Goal: Transaction & Acquisition: Purchase product/service

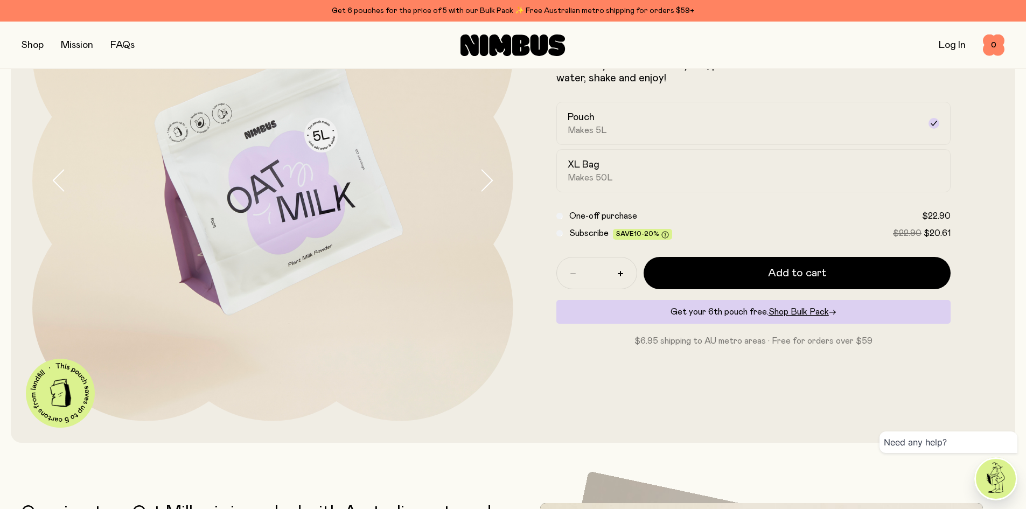
scroll to position [144, 0]
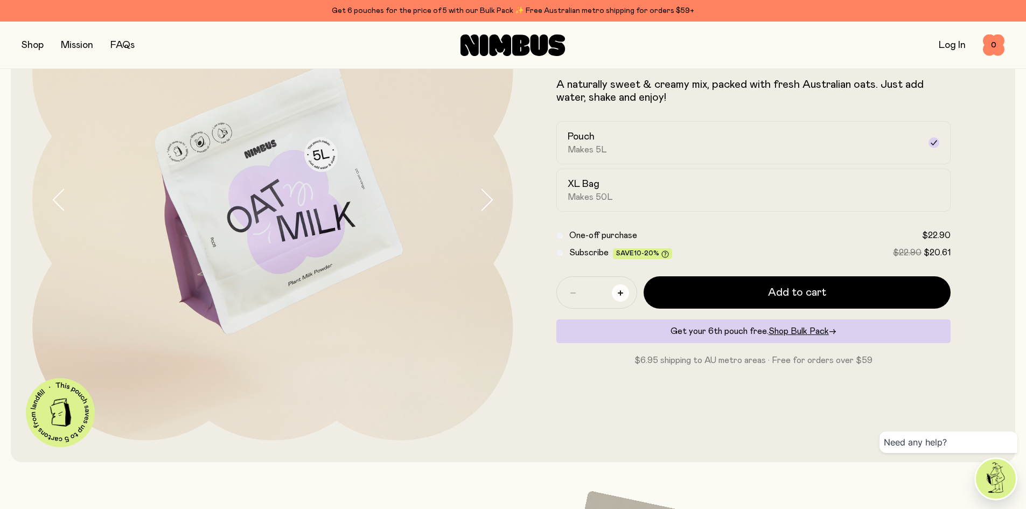
click at [618, 295] on icon "button" at bounding box center [620, 292] width 5 height 5
type input "*"
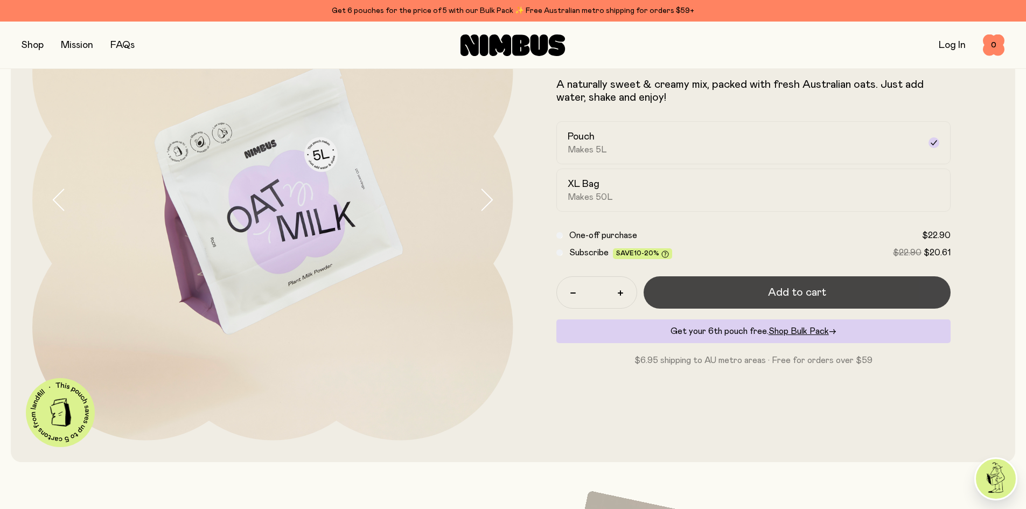
click at [697, 297] on button "Add to cart" at bounding box center [798, 292] width 308 height 32
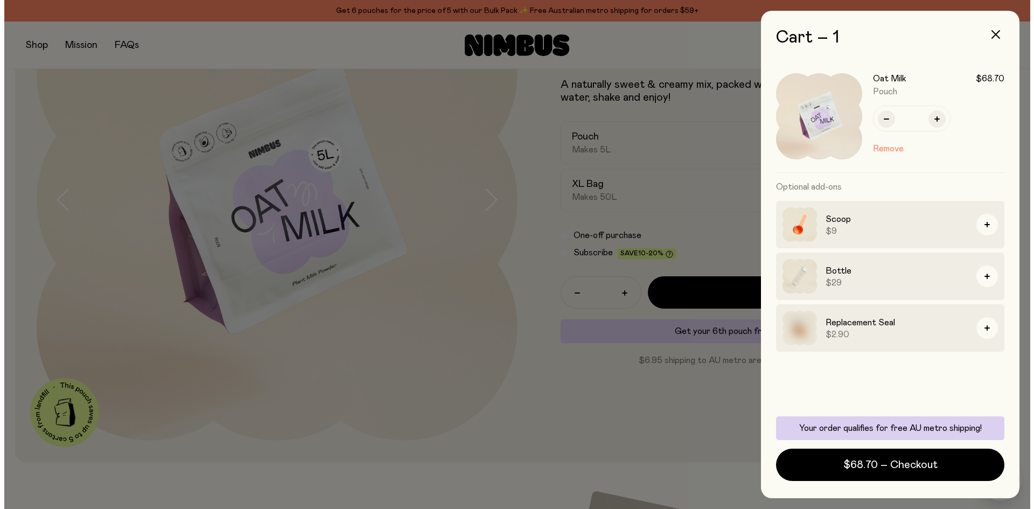
scroll to position [0, 0]
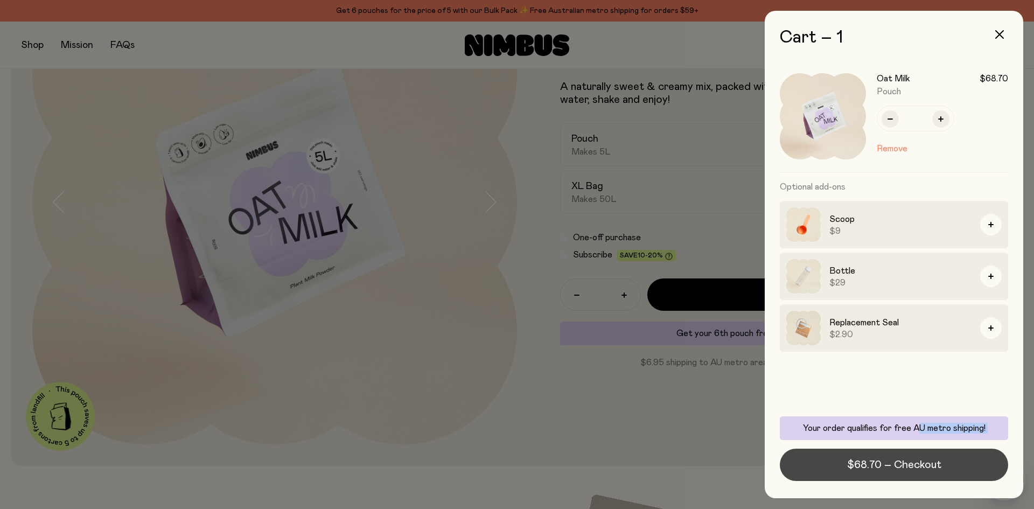
drag, startPoint x: 920, startPoint y: 457, endPoint x: 918, endPoint y: 463, distance: 6.3
click at [918, 461] on div "Your order qualifies for free AU metro shipping! $68.70 – Checkout" at bounding box center [894, 448] width 228 height 65
click at [916, 466] on span "$68.70 – Checkout" at bounding box center [894, 464] width 94 height 15
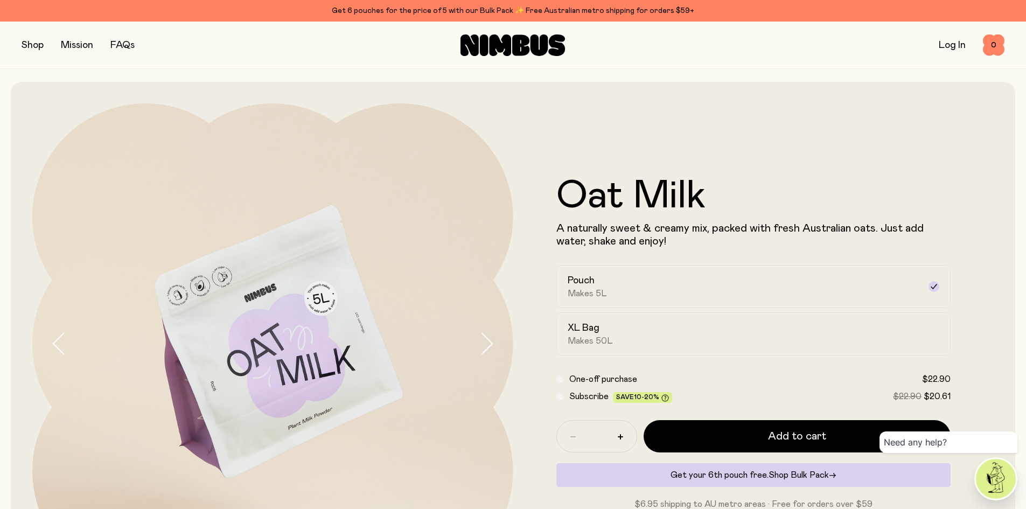
click at [786, 477] on span "Shop Bulk Pack" at bounding box center [799, 475] width 60 height 9
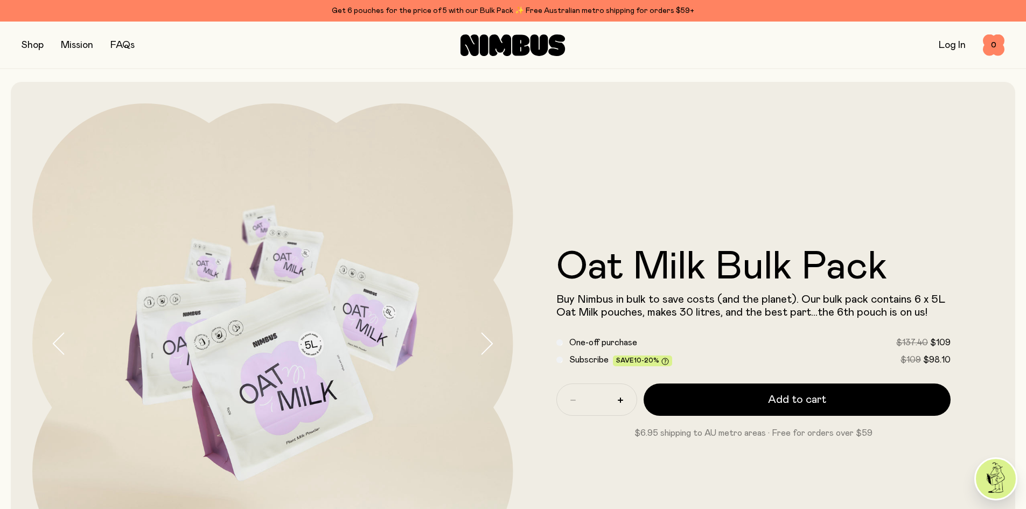
click at [29, 47] on button "button" at bounding box center [33, 45] width 22 height 15
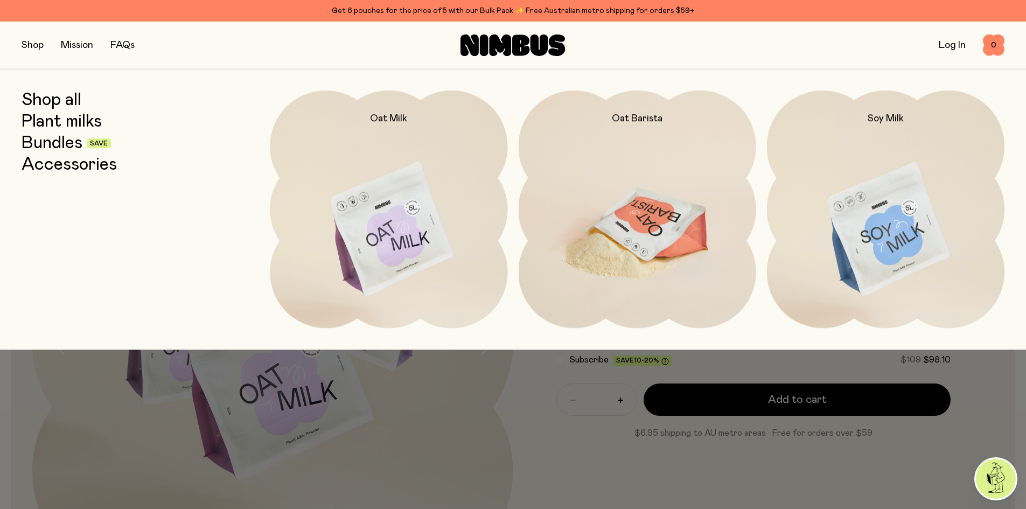
click at [654, 243] on img at bounding box center [638, 229] width 238 height 279
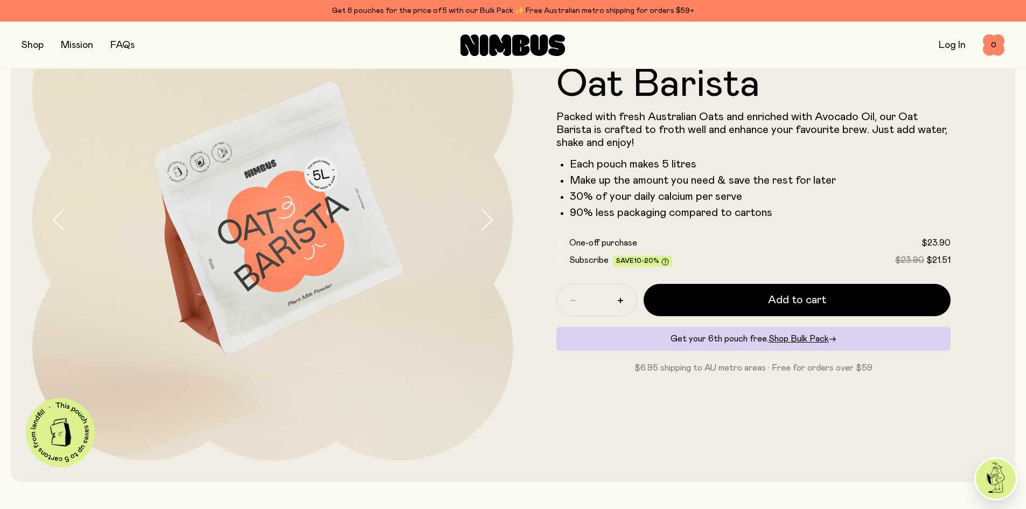
scroll to position [144, 0]
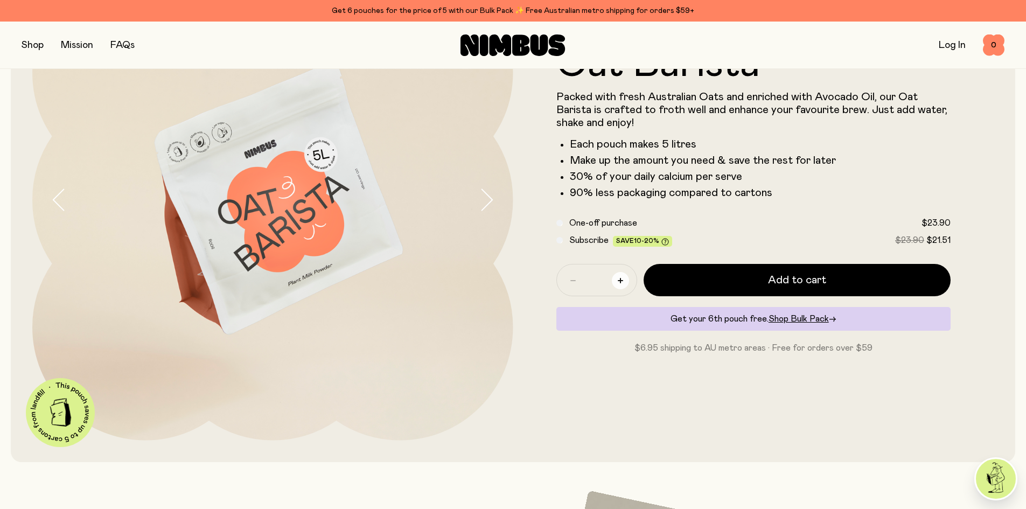
click at [618, 282] on icon "button" at bounding box center [620, 280] width 5 height 5
type input "*"
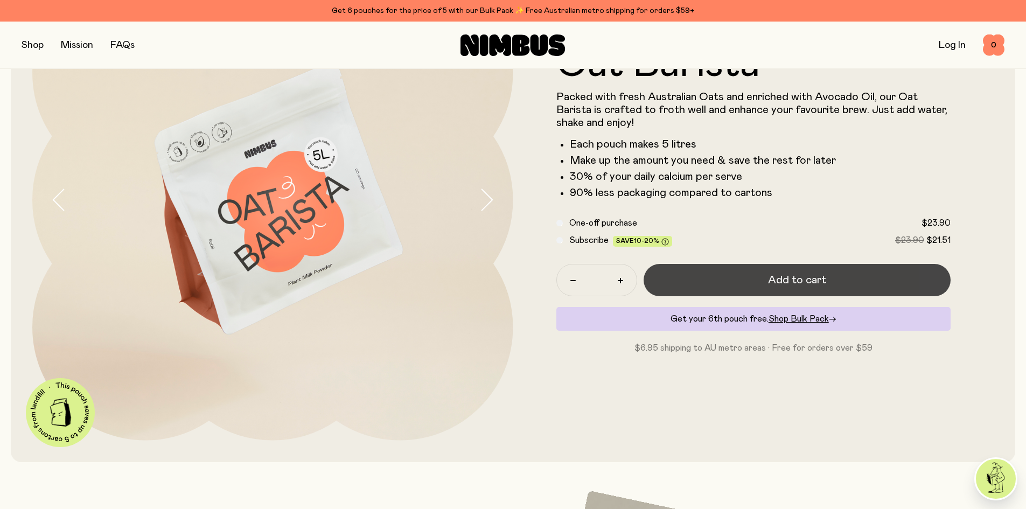
click at [661, 277] on button "Add to cart" at bounding box center [798, 280] width 308 height 32
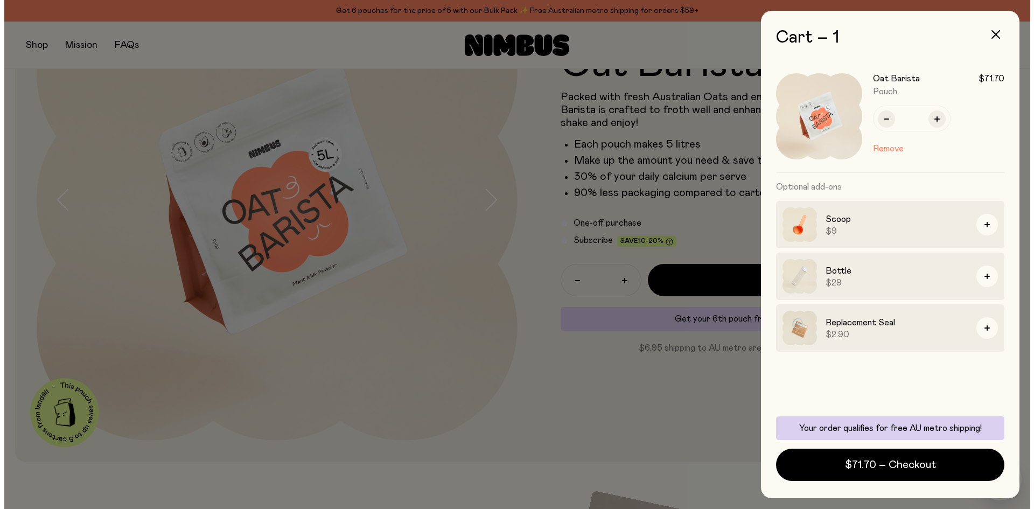
scroll to position [0, 0]
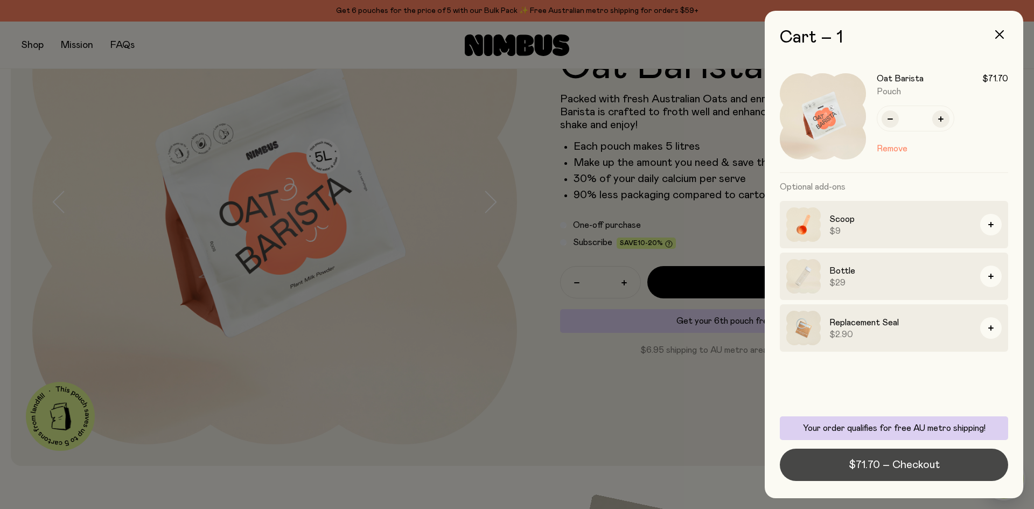
click at [869, 472] on span "$71.70 – Checkout" at bounding box center [894, 464] width 91 height 15
